Goal: Transaction & Acquisition: Purchase product/service

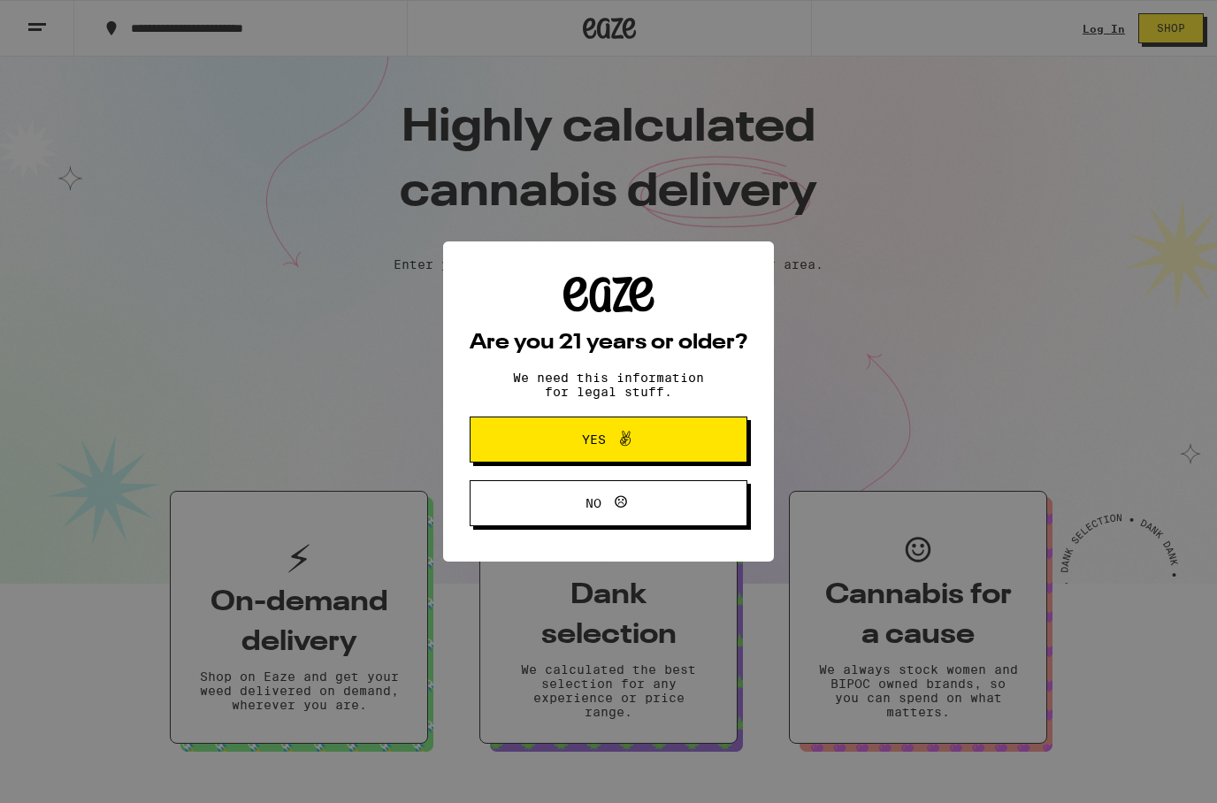
click at [518, 441] on button "Yes" at bounding box center [609, 440] width 278 height 46
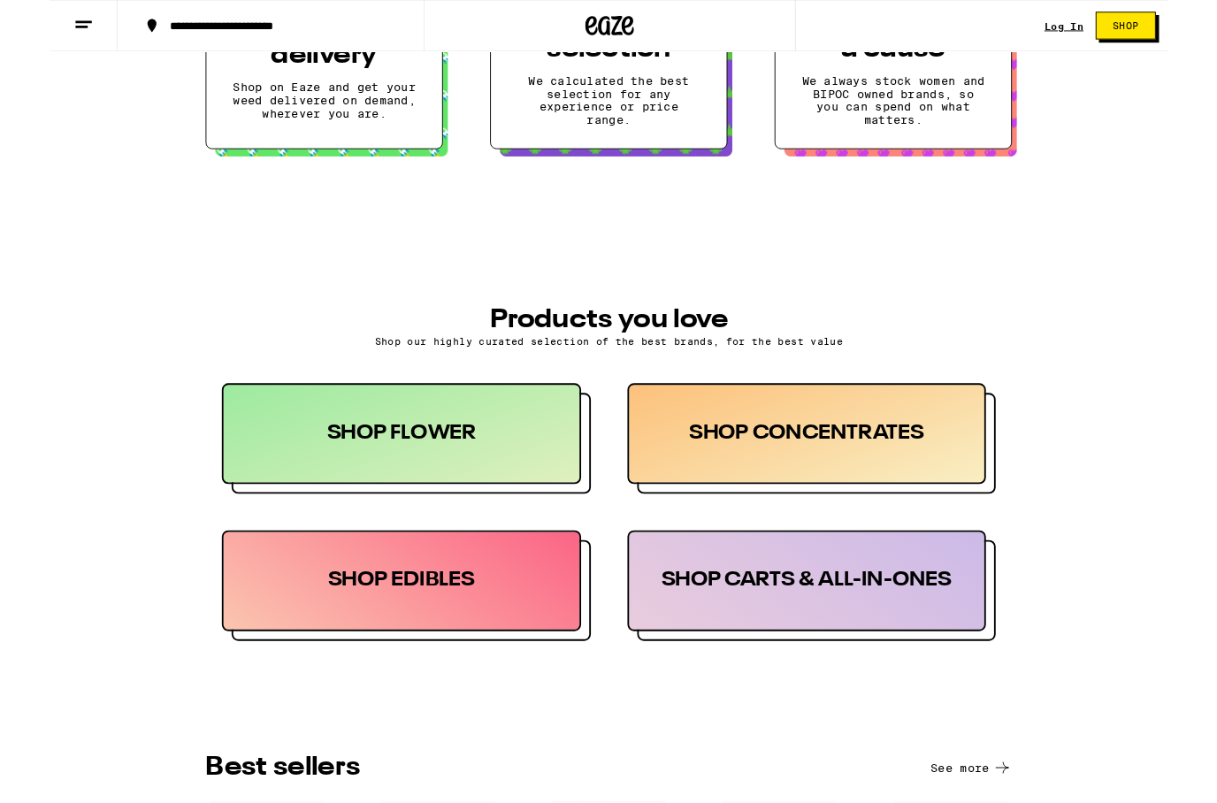
scroll to position [583, 0]
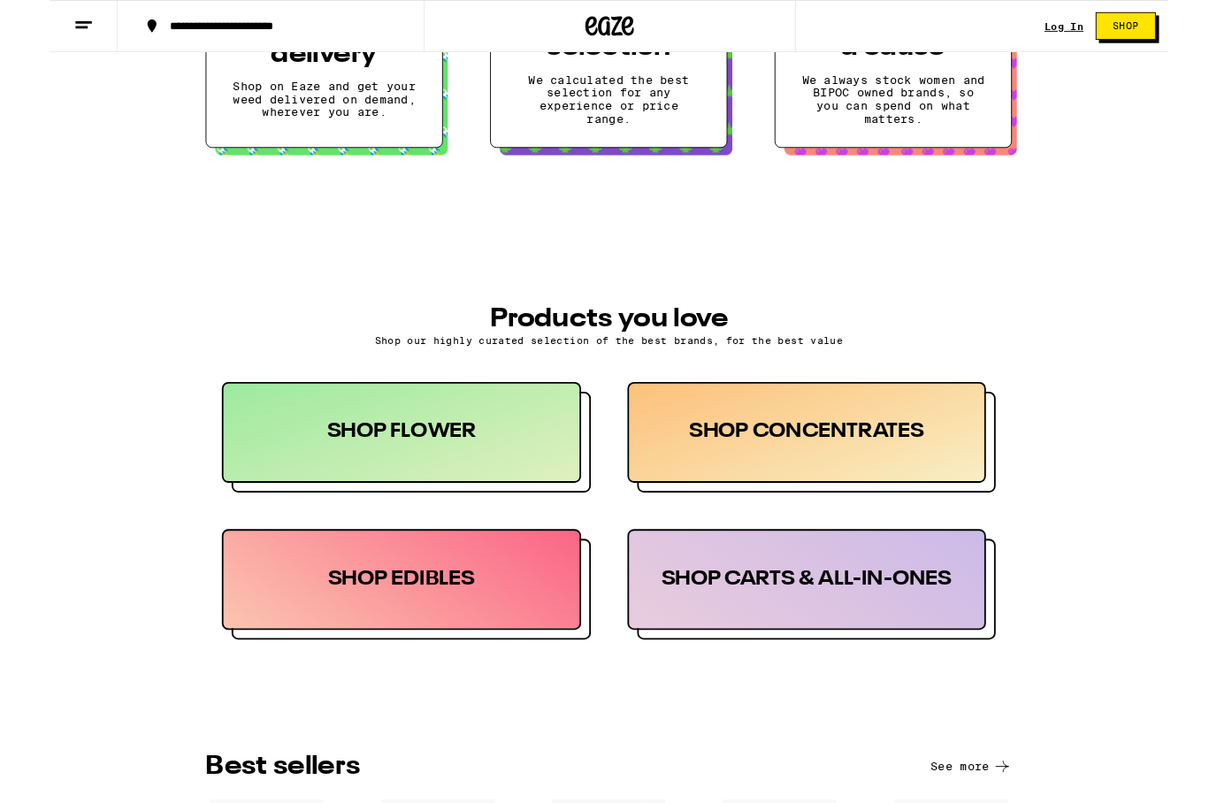
click at [326, 468] on div "SHOP FLOWER" at bounding box center [383, 471] width 391 height 110
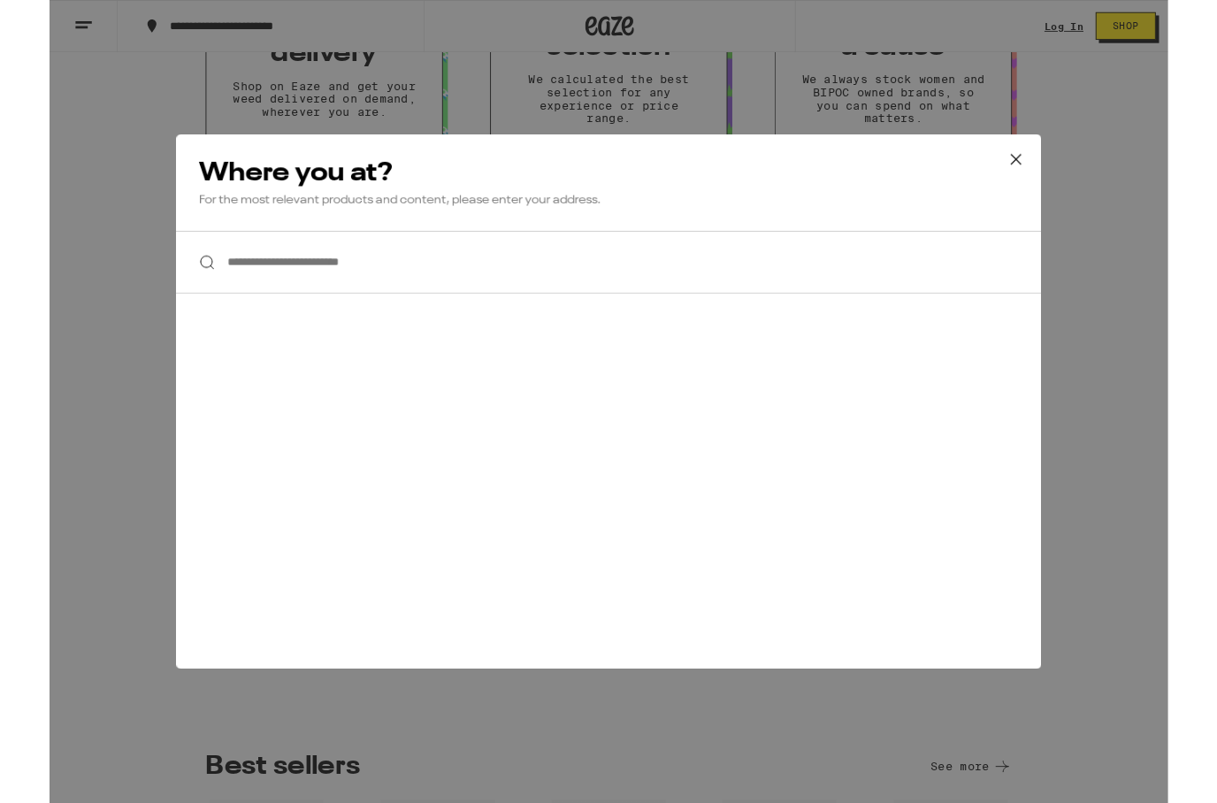
click at [245, 292] on input "**********" at bounding box center [608, 285] width 941 height 68
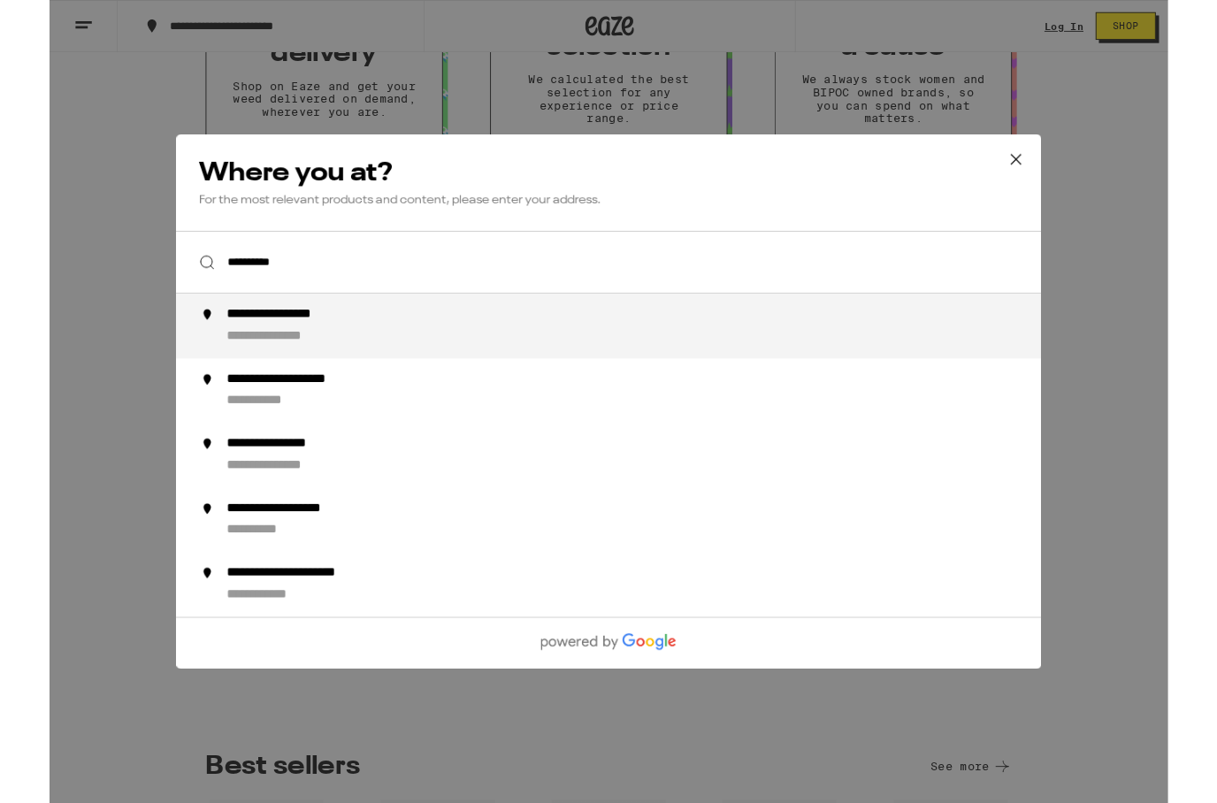
click at [236, 352] on div "**********" at bounding box center [271, 342] width 156 height 19
type input "**********"
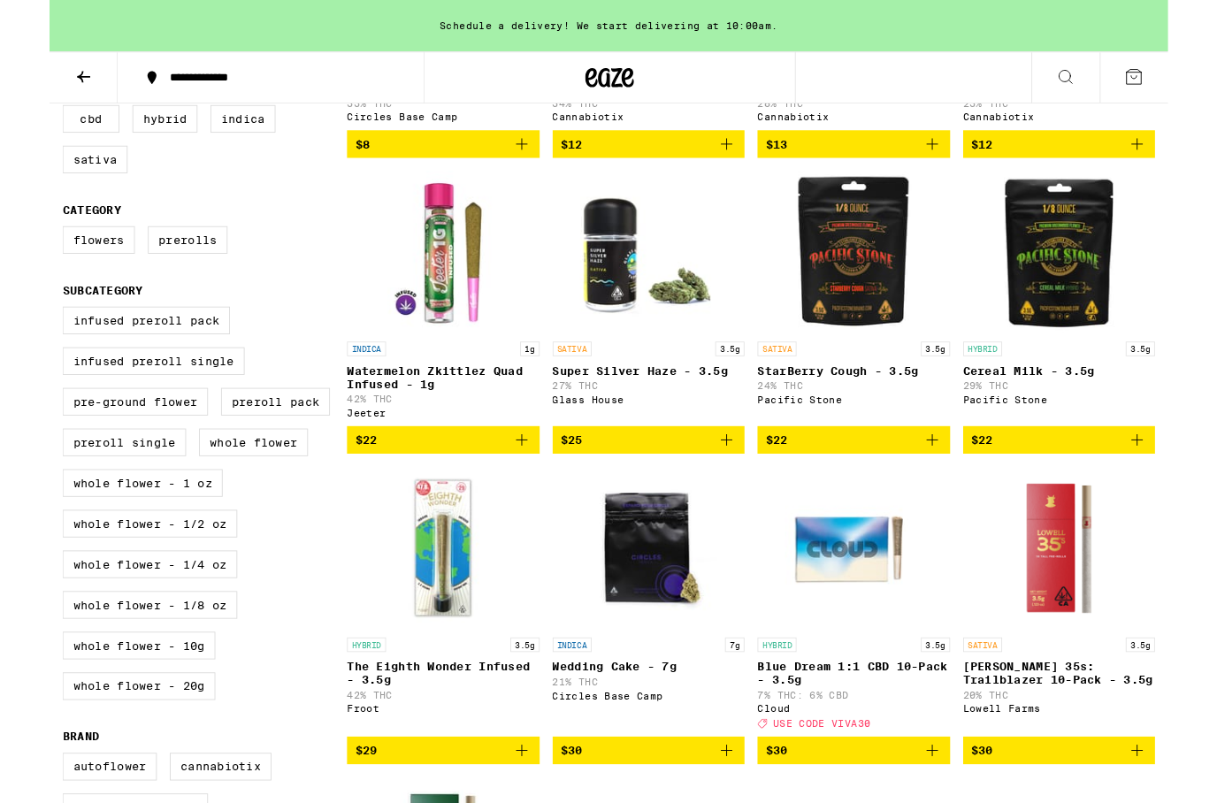
scroll to position [434, 0]
click at [159, 673] on label "Whole Flower - 1/8 oz" at bounding box center [109, 658] width 190 height 30
click at [19, 337] on input "Whole Flower - 1/8 oz" at bounding box center [18, 336] width 1 height 1
checkbox input "true"
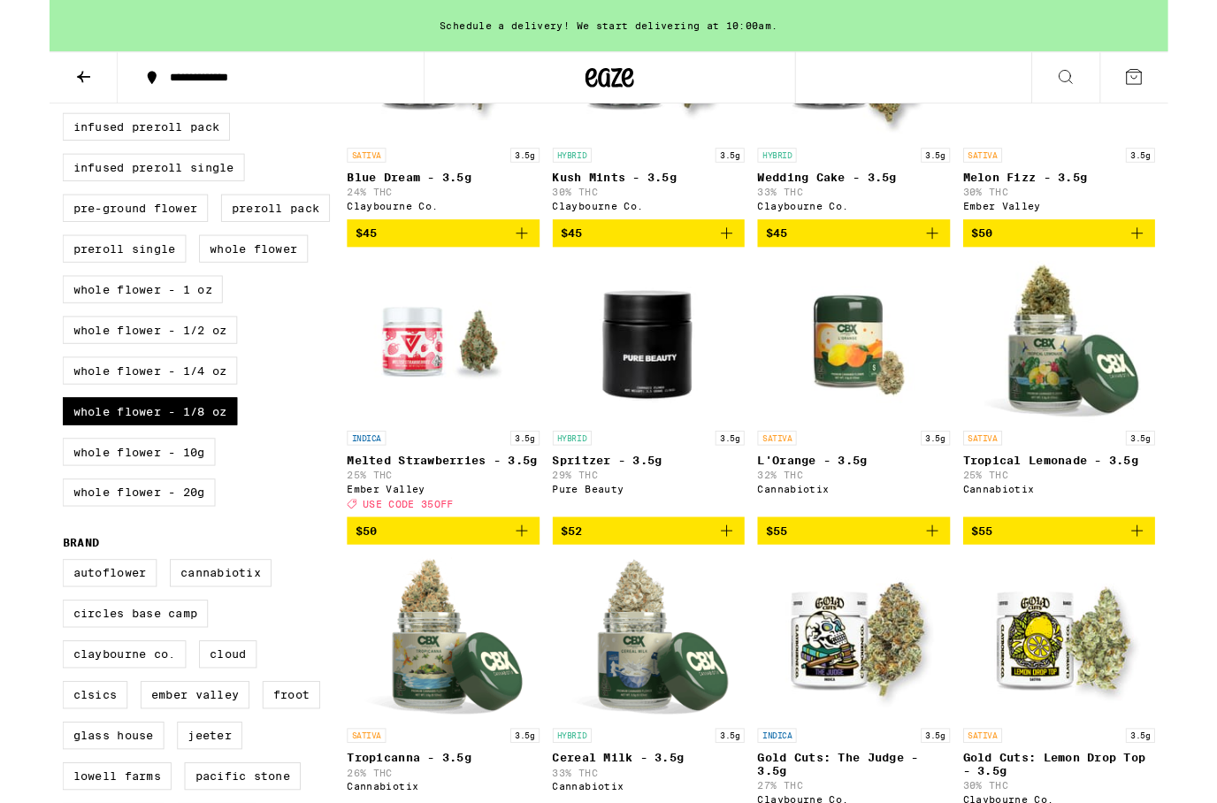
scroll to position [646, 0]
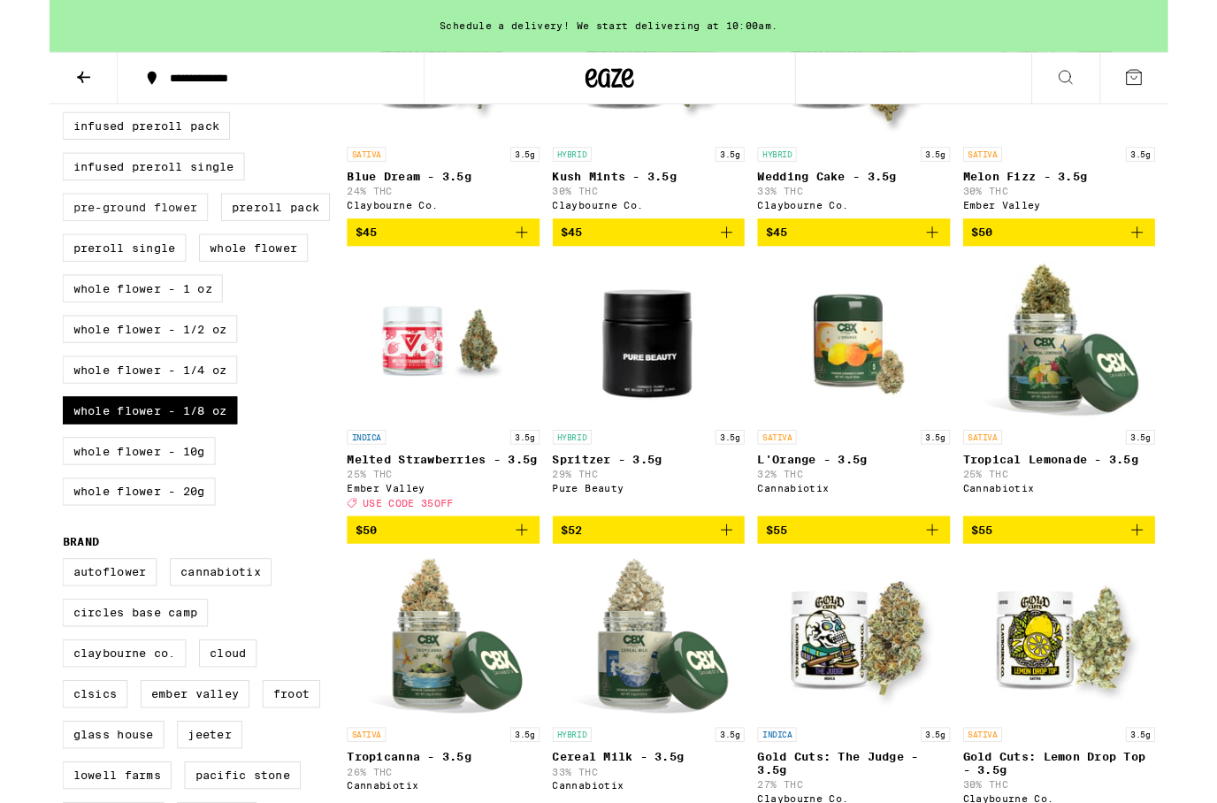
click at [96, 241] on label "Pre-ground Flower" at bounding box center [93, 226] width 158 height 30
click at [19, 126] on input "Pre-ground Flower" at bounding box center [18, 125] width 1 height 1
checkbox input "true"
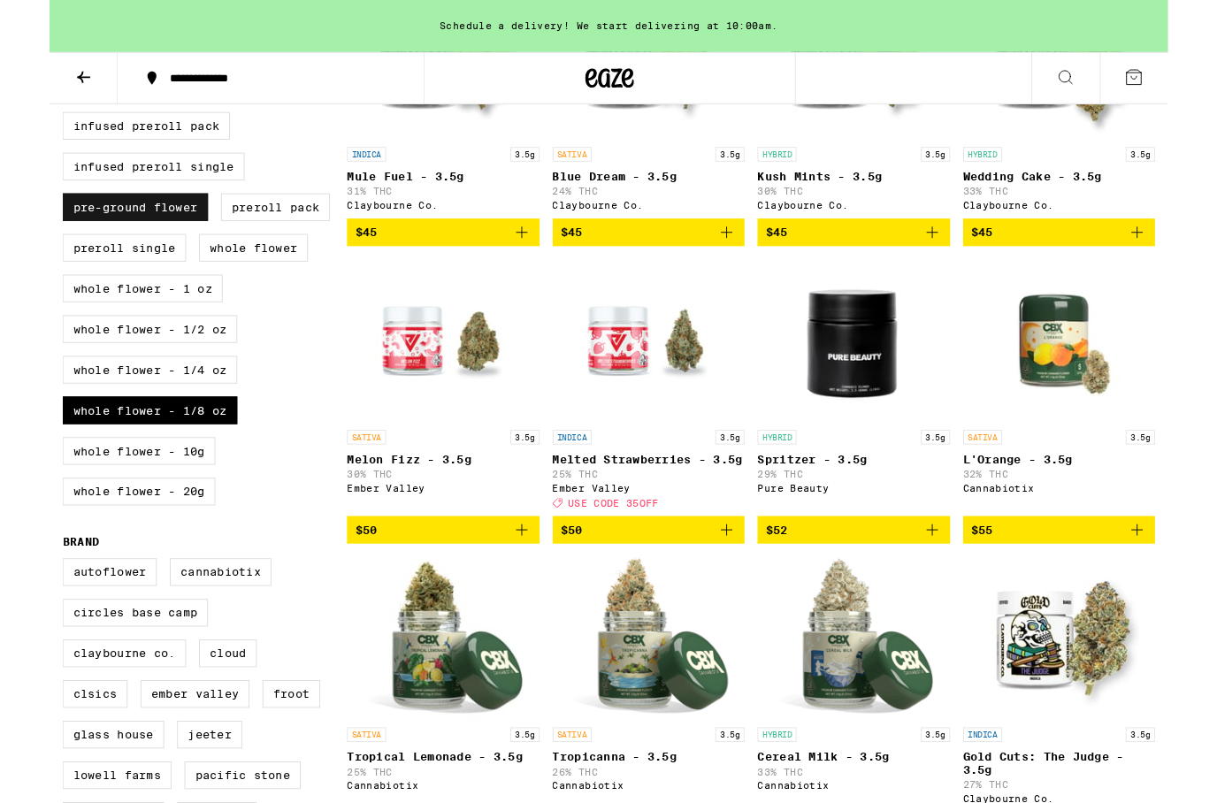
scroll to position [716, 0]
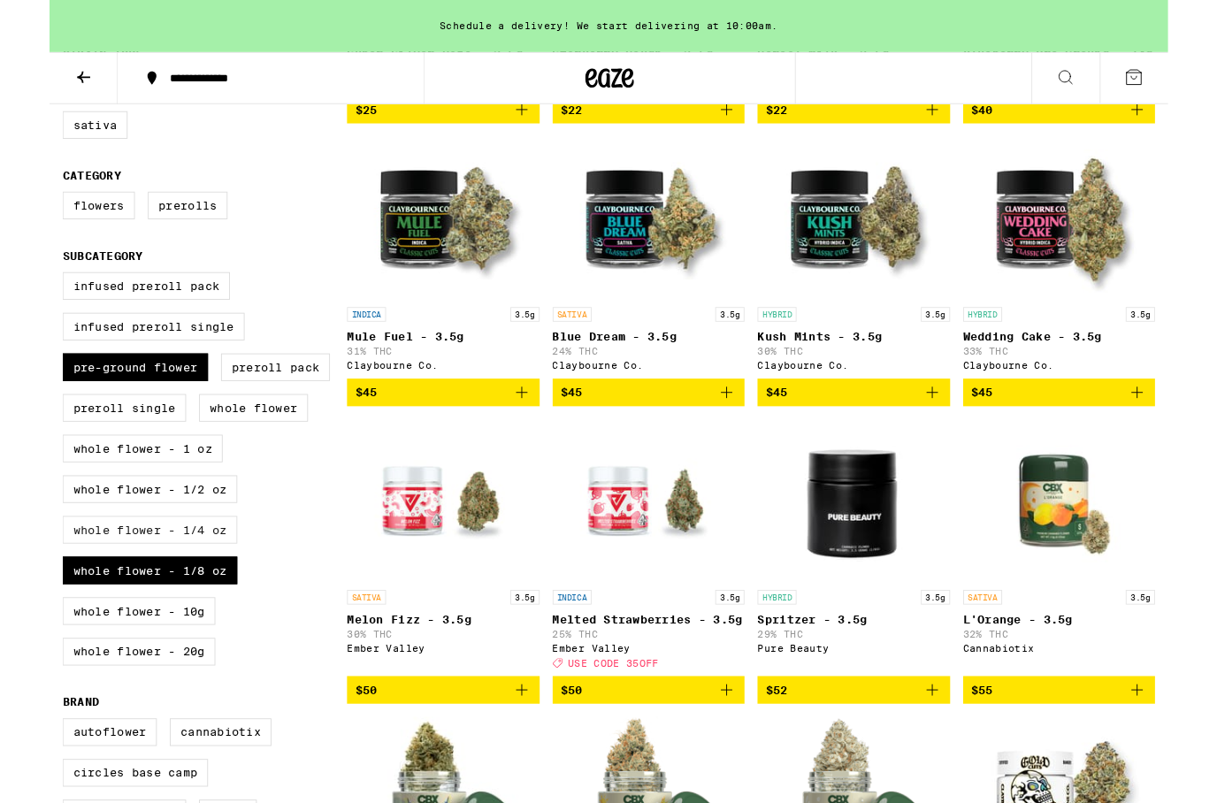
click at [164, 592] on label "Whole Flower - 1/4 oz" at bounding box center [109, 577] width 190 height 30
click at [19, 300] on input "Whole Flower - 1/4 oz" at bounding box center [18, 299] width 1 height 1
checkbox input "true"
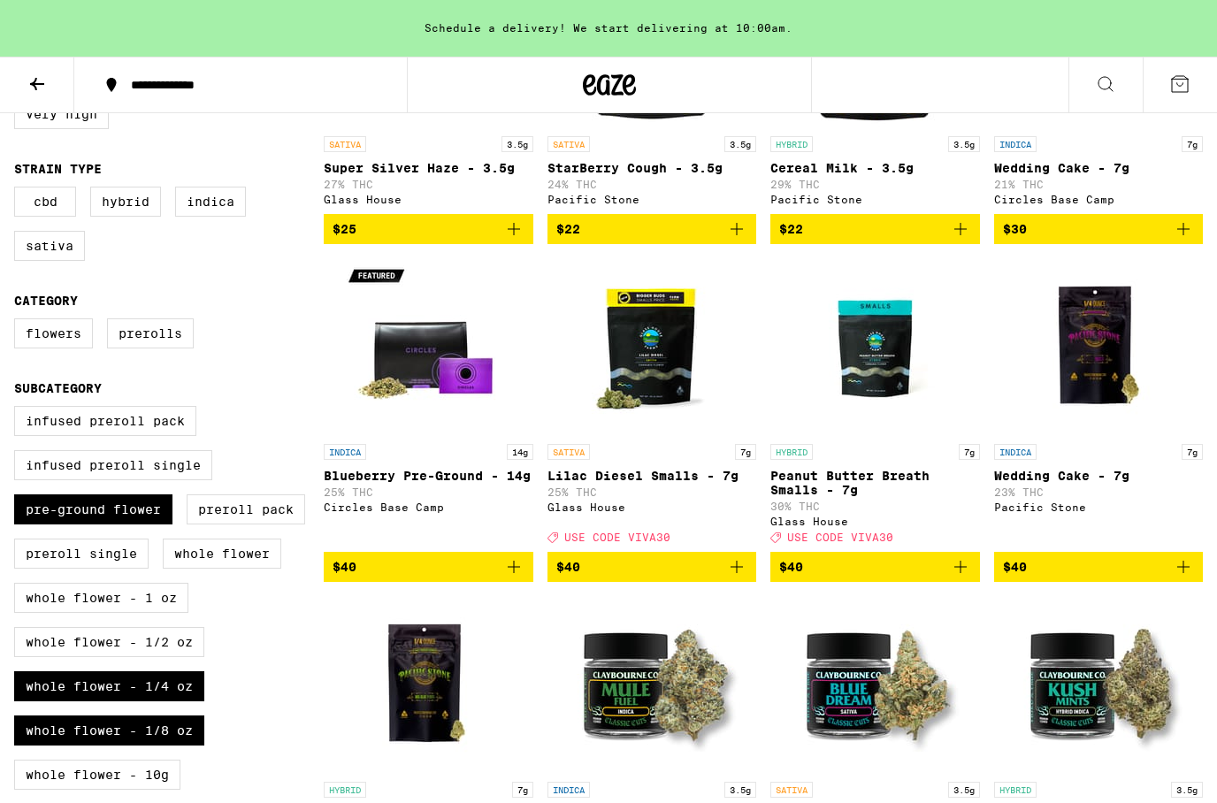
scroll to position [27, 0]
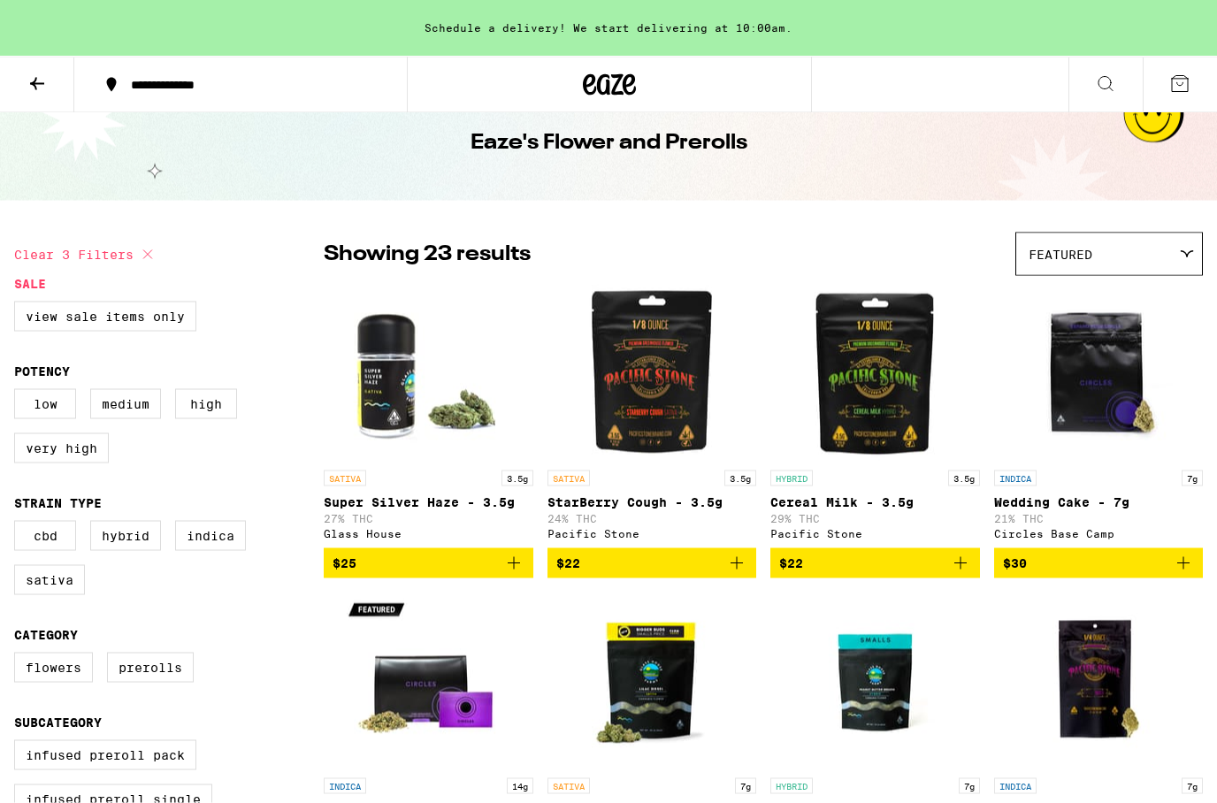
click at [300, 346] on fieldset "Sale View Sale Items Only" at bounding box center [169, 311] width 310 height 69
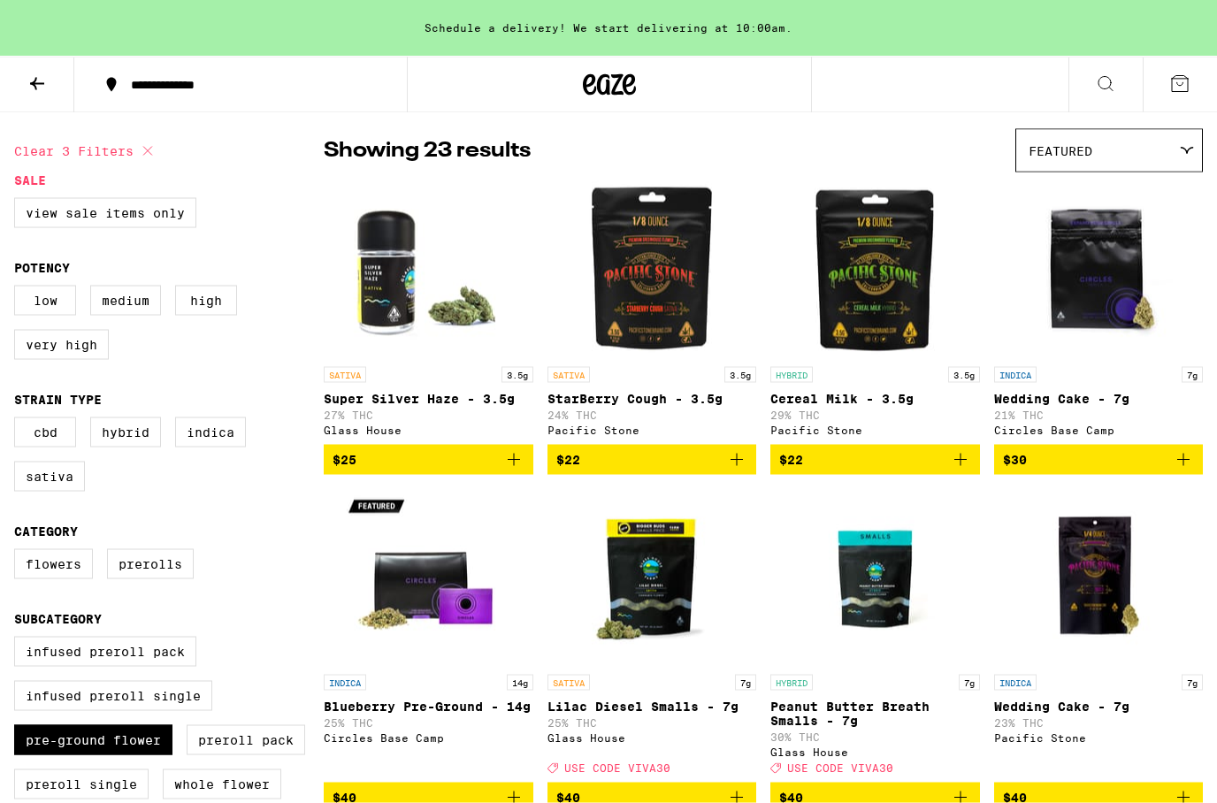
scroll to position [0, 0]
